Goal: Check status: Check status

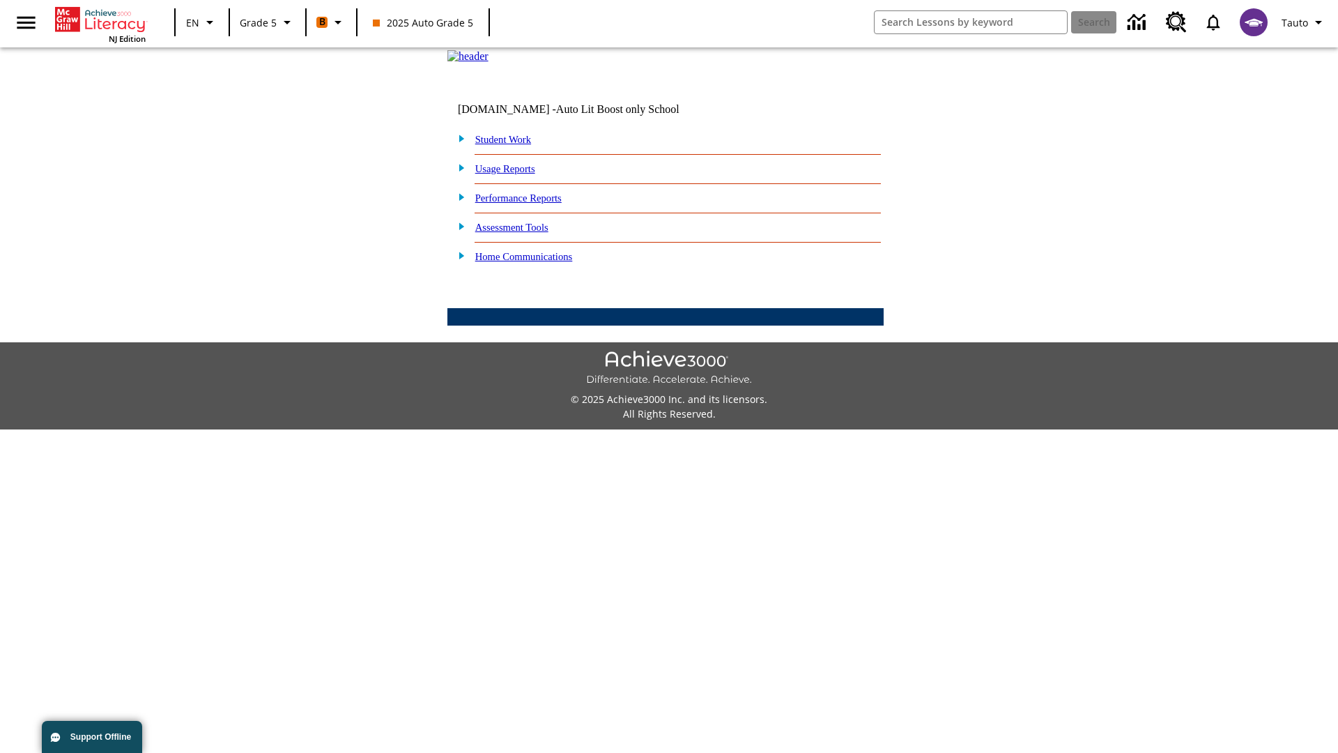
click at [512, 145] on link "Student Work" at bounding box center [503, 139] width 56 height 11
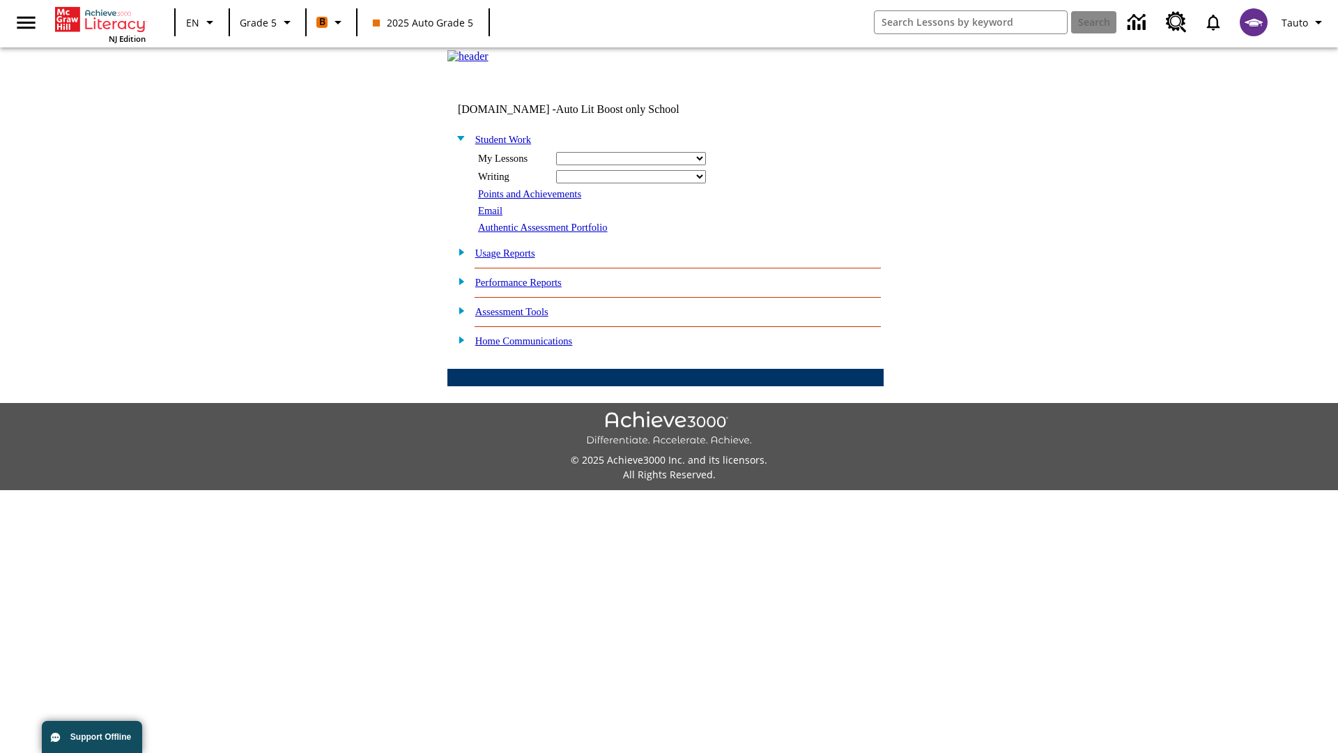
select select "/options/reports/?report_id=12&atype=22&section=2"
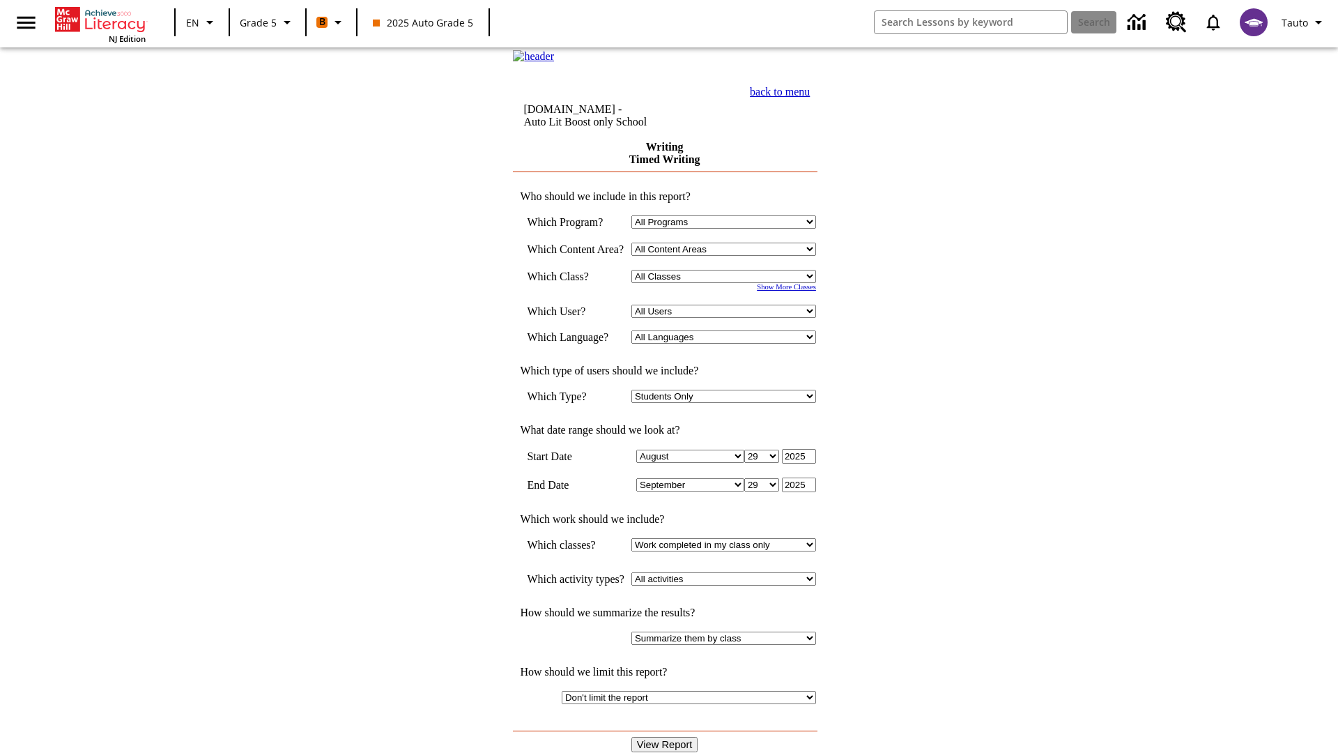
click at [728, 283] on select "Select a Class: All Classes 2025 Auto Grade 5 OL 2025 Auto Grade 6" at bounding box center [723, 276] width 185 height 13
select select "11133131"
